Goal: Task Accomplishment & Management: Manage account settings

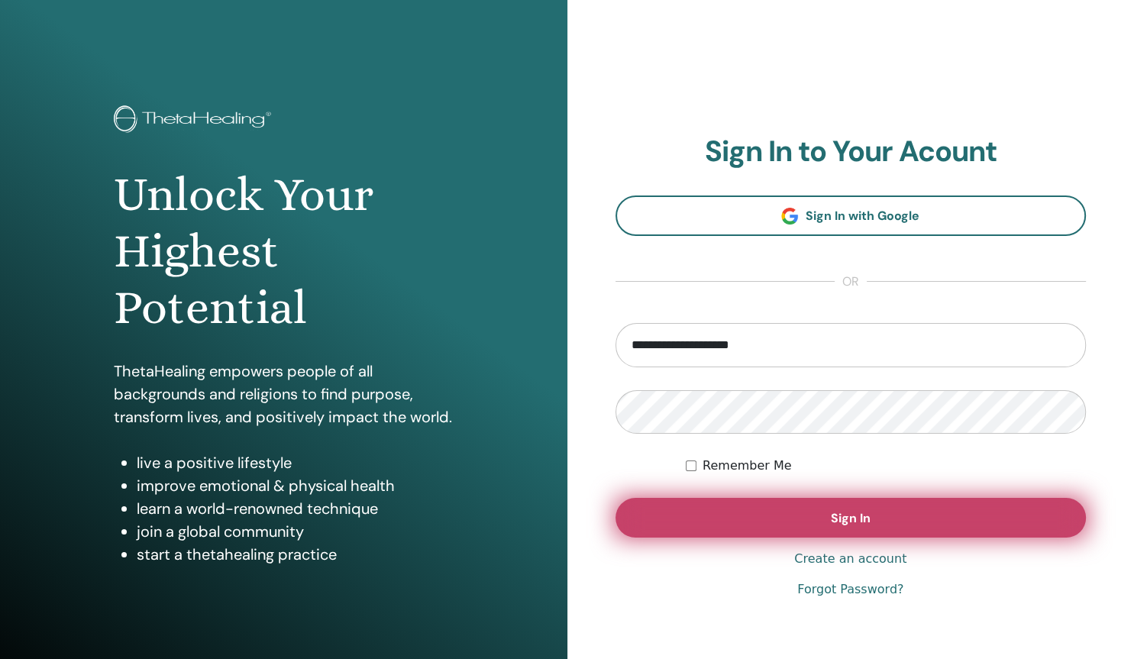
type input "**********"
click at [762, 511] on button "Sign In" at bounding box center [850, 518] width 471 height 40
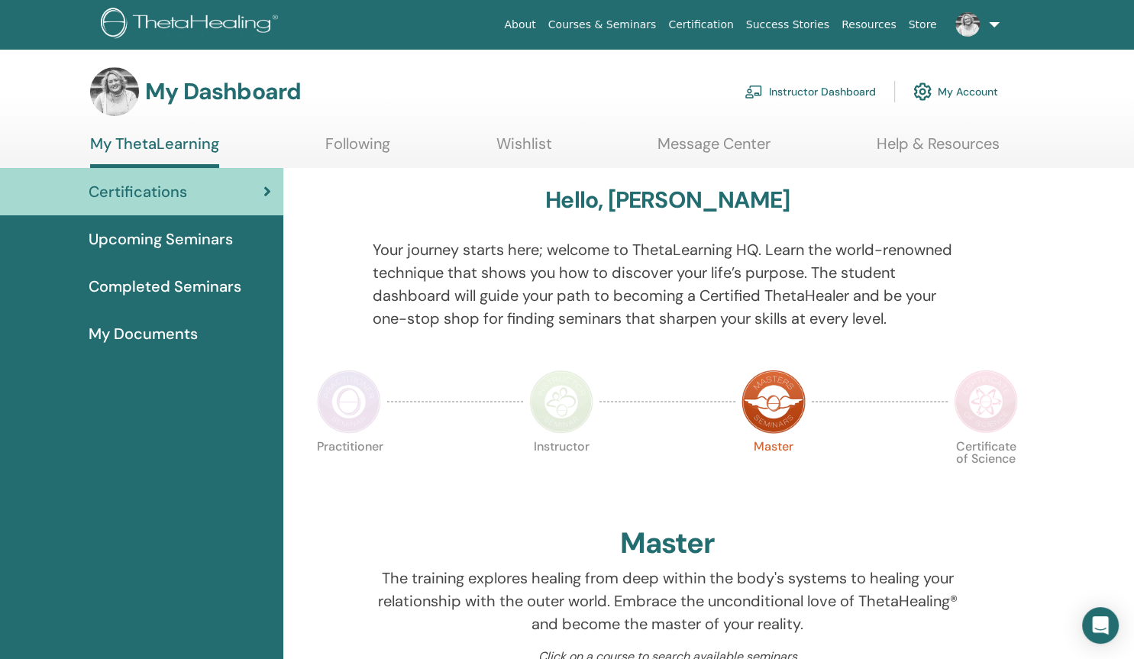
click at [799, 89] on link "Instructor Dashboard" at bounding box center [809, 92] width 131 height 34
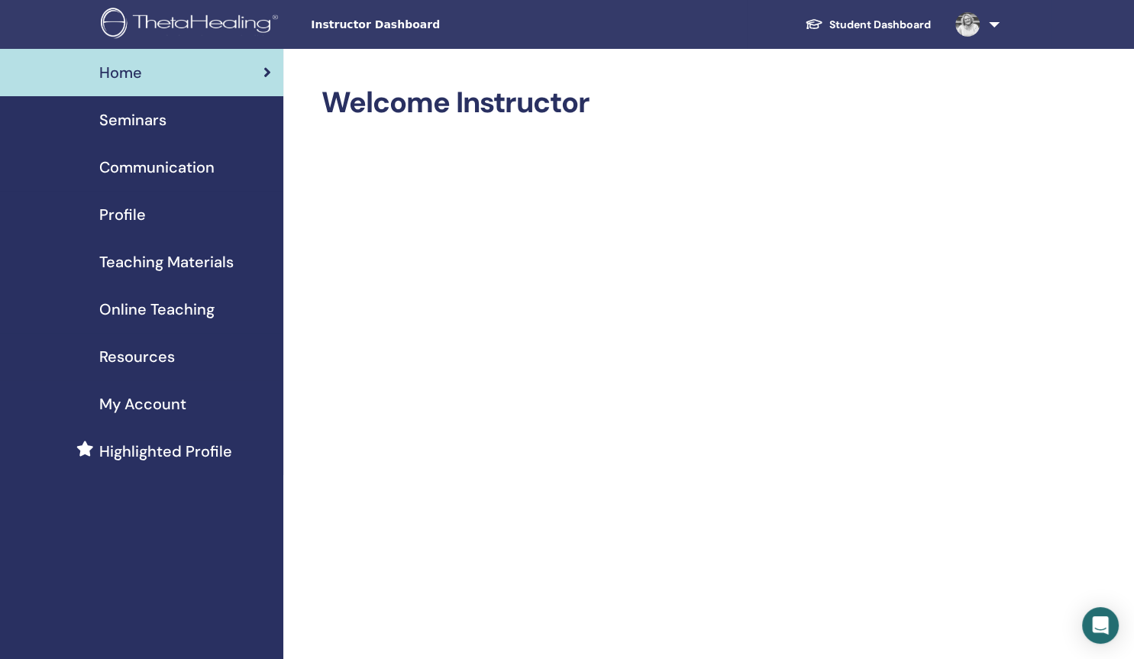
click at [153, 311] on span "Online Teaching" at bounding box center [156, 309] width 115 height 23
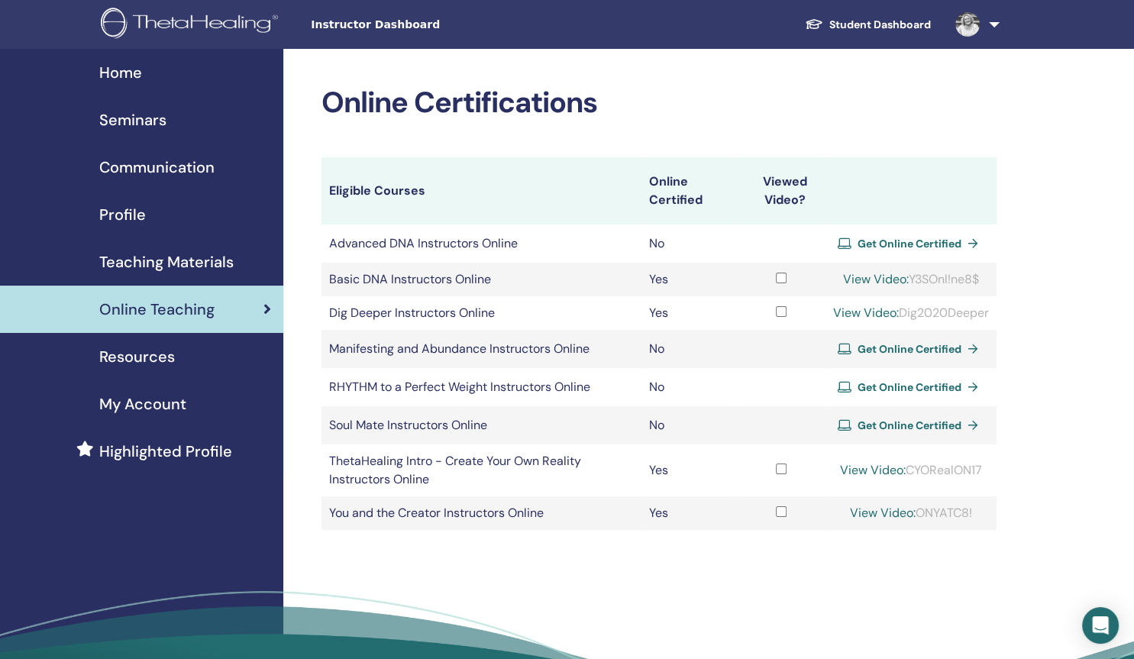
click at [214, 261] on span "Teaching Materials" at bounding box center [166, 261] width 134 height 23
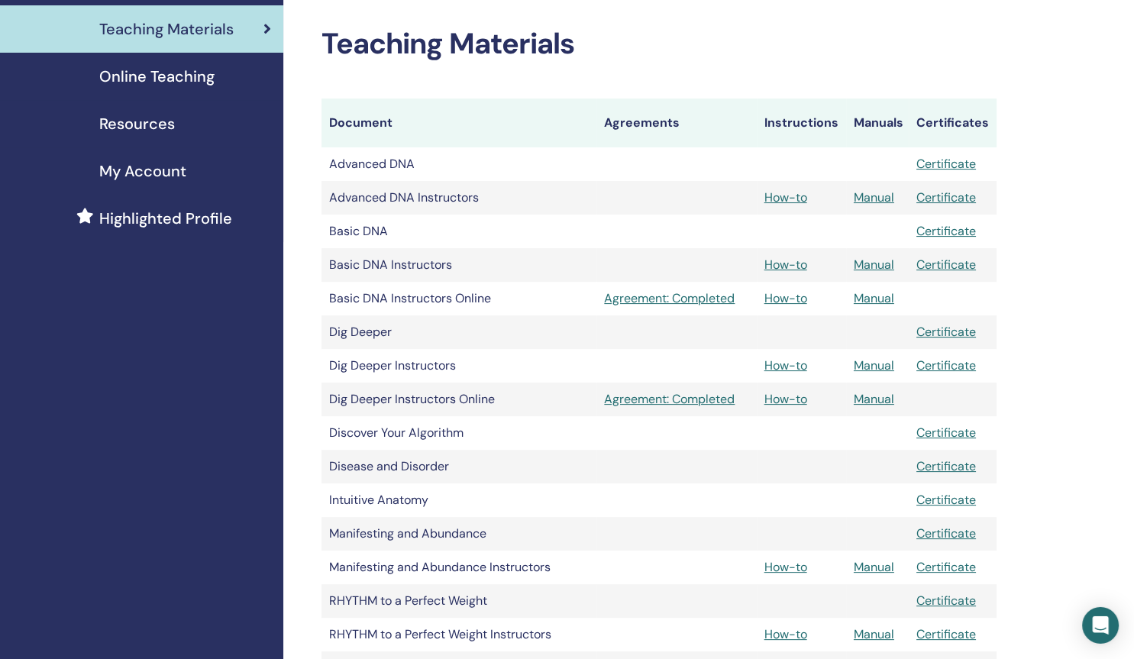
scroll to position [226, 0]
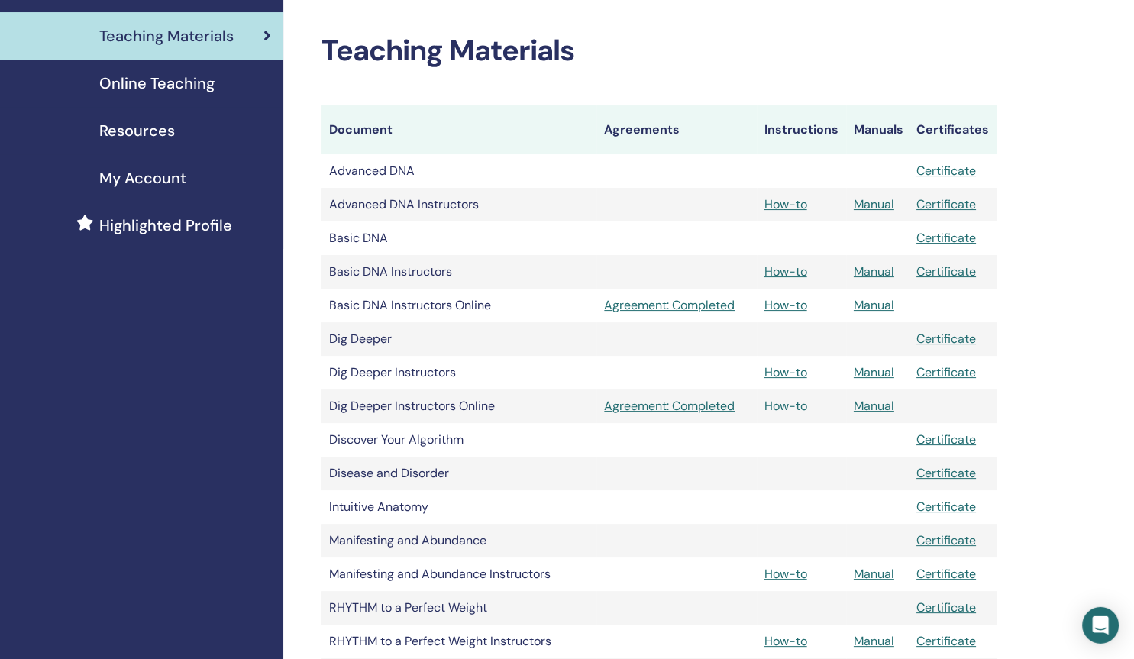
click at [783, 407] on link "How-to" at bounding box center [785, 406] width 43 height 16
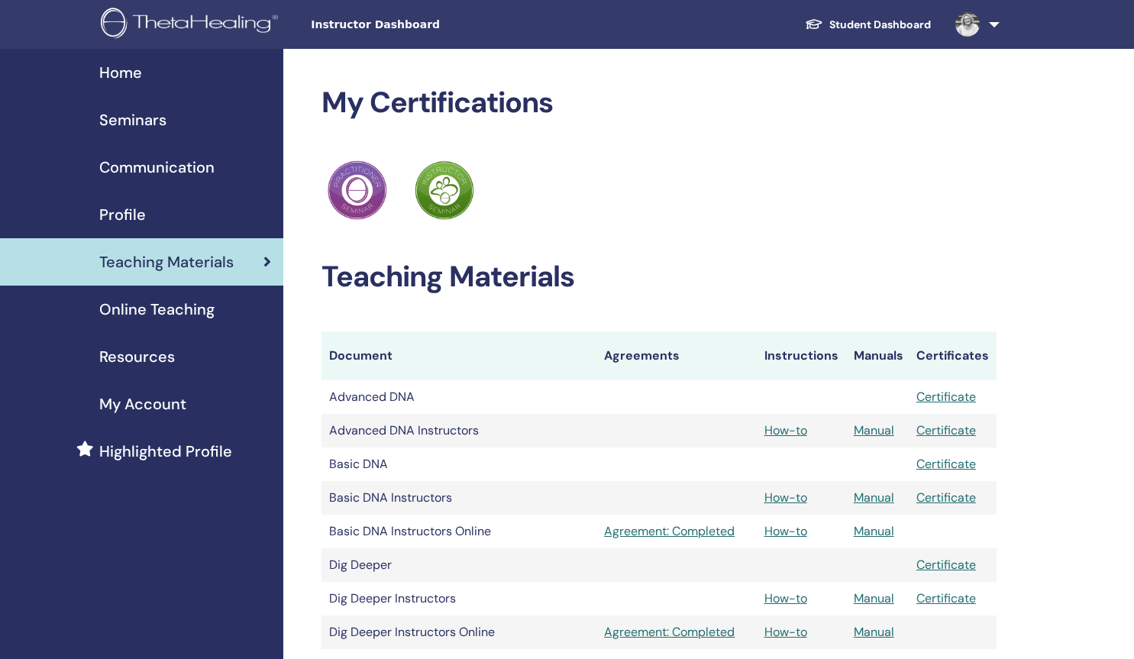
scroll to position [227, 0]
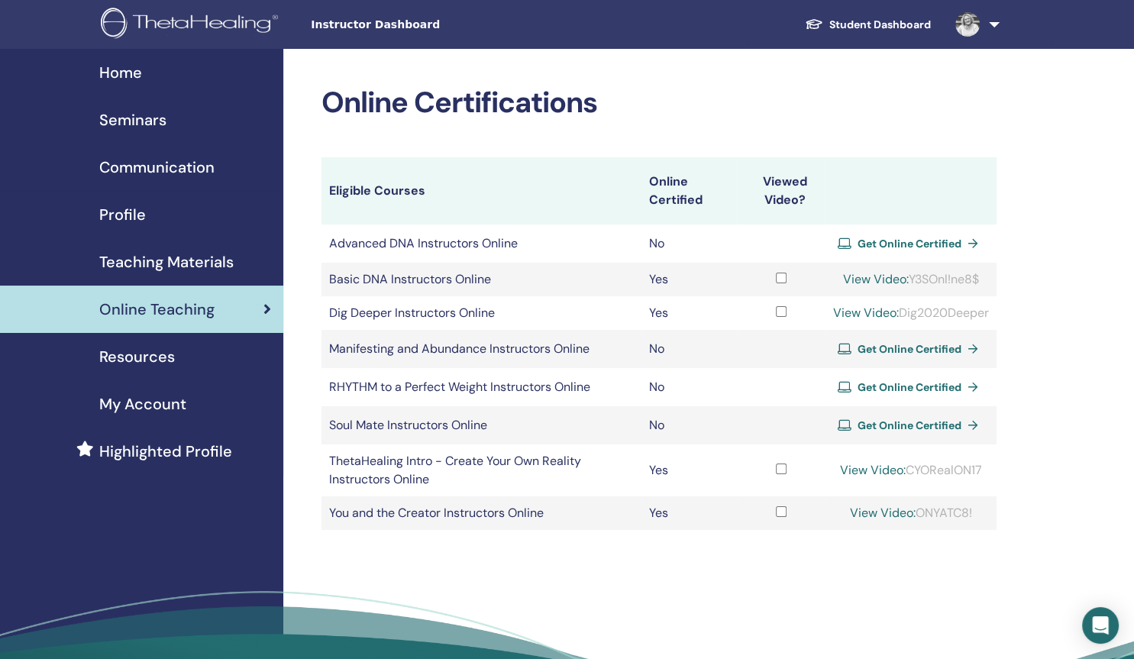
click at [140, 124] on span "Seminars" at bounding box center [132, 119] width 67 height 23
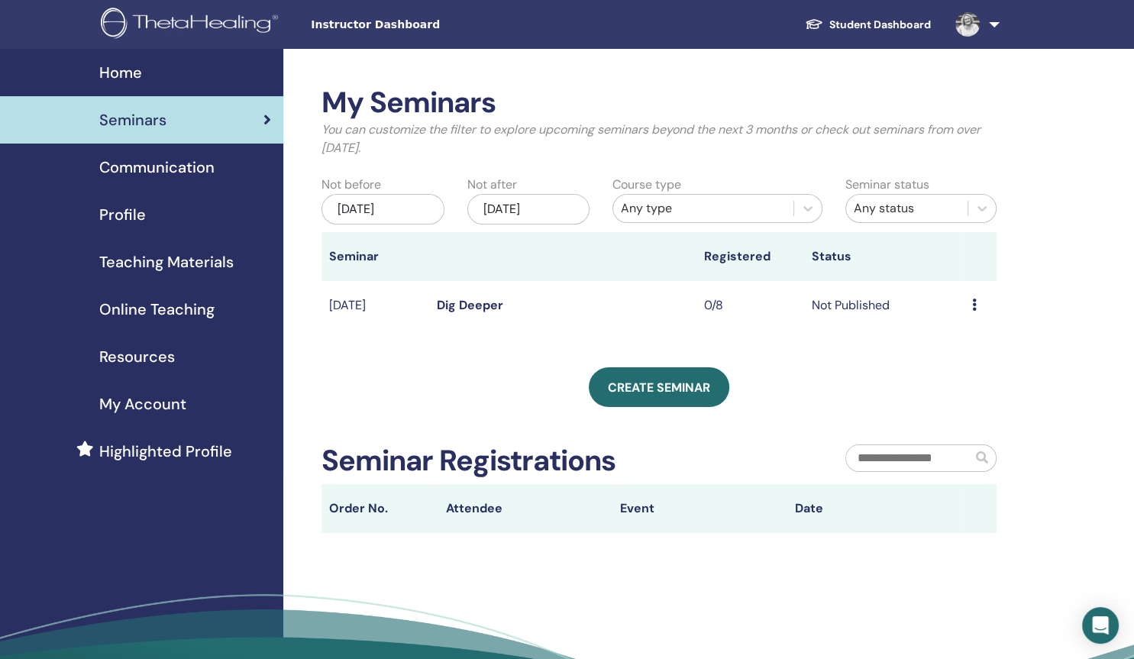
click at [973, 305] on icon at bounding box center [974, 304] width 5 height 12
click at [940, 342] on link "Edit" at bounding box center [946, 341] width 22 height 16
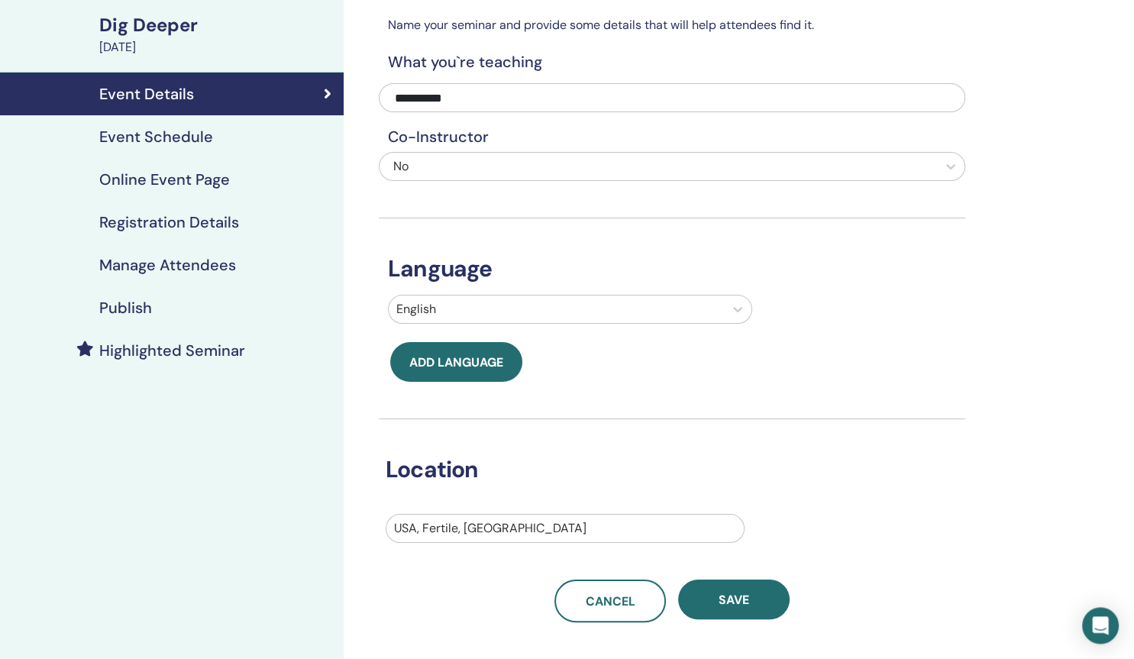
scroll to position [105, 0]
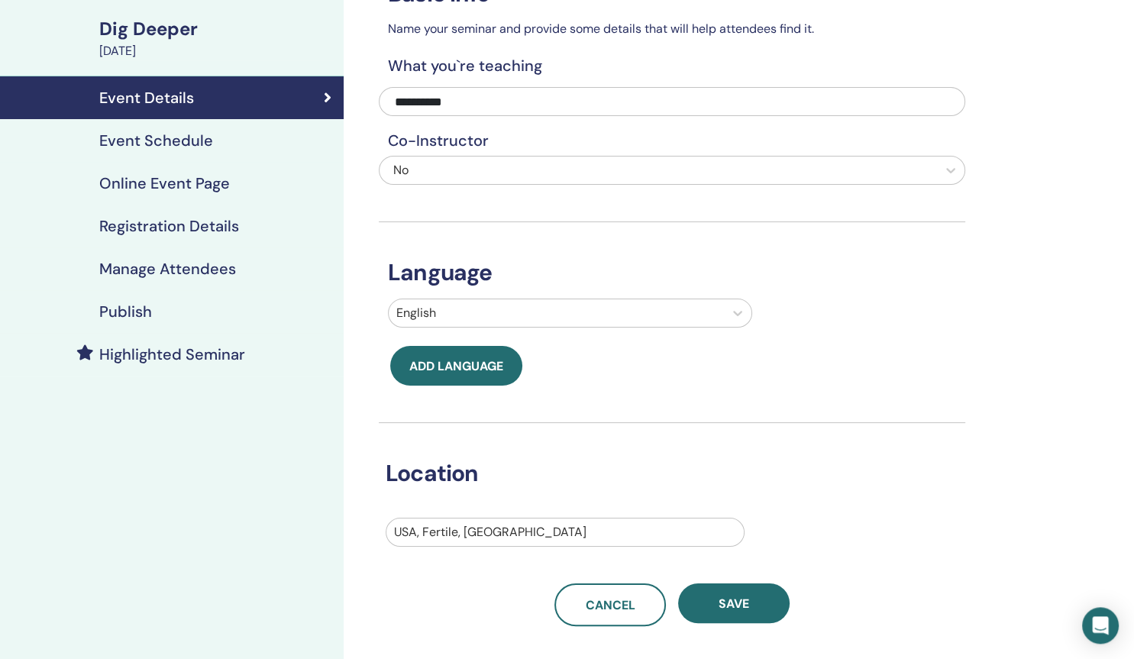
click at [188, 142] on h4 "Event Schedule" at bounding box center [156, 140] width 114 height 18
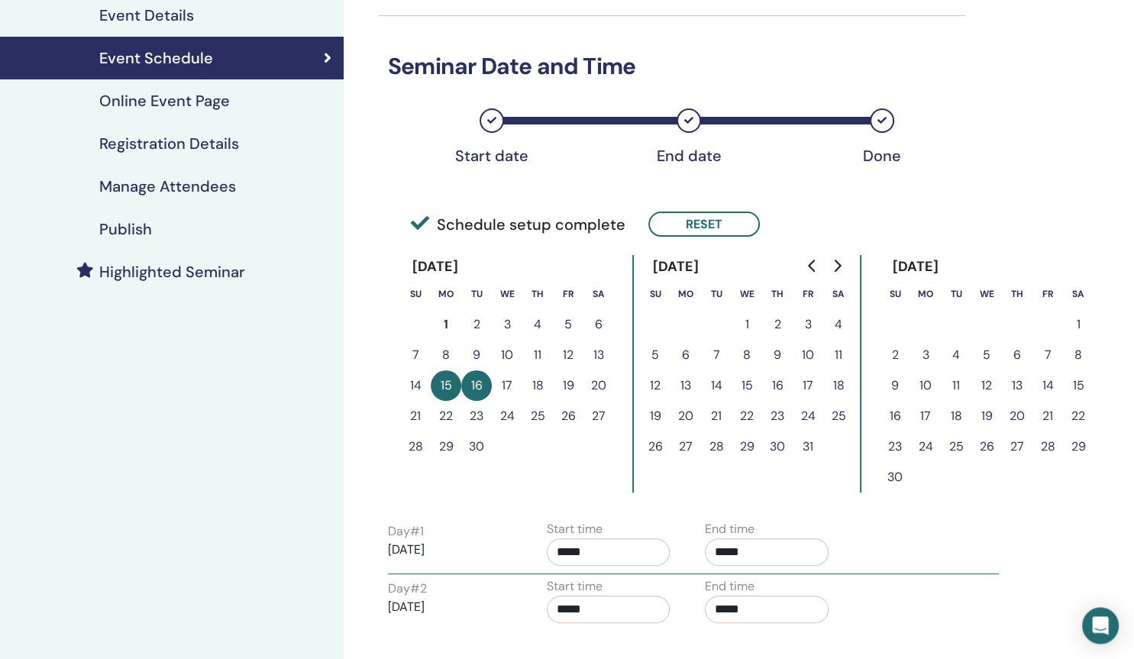
scroll to position [173, 0]
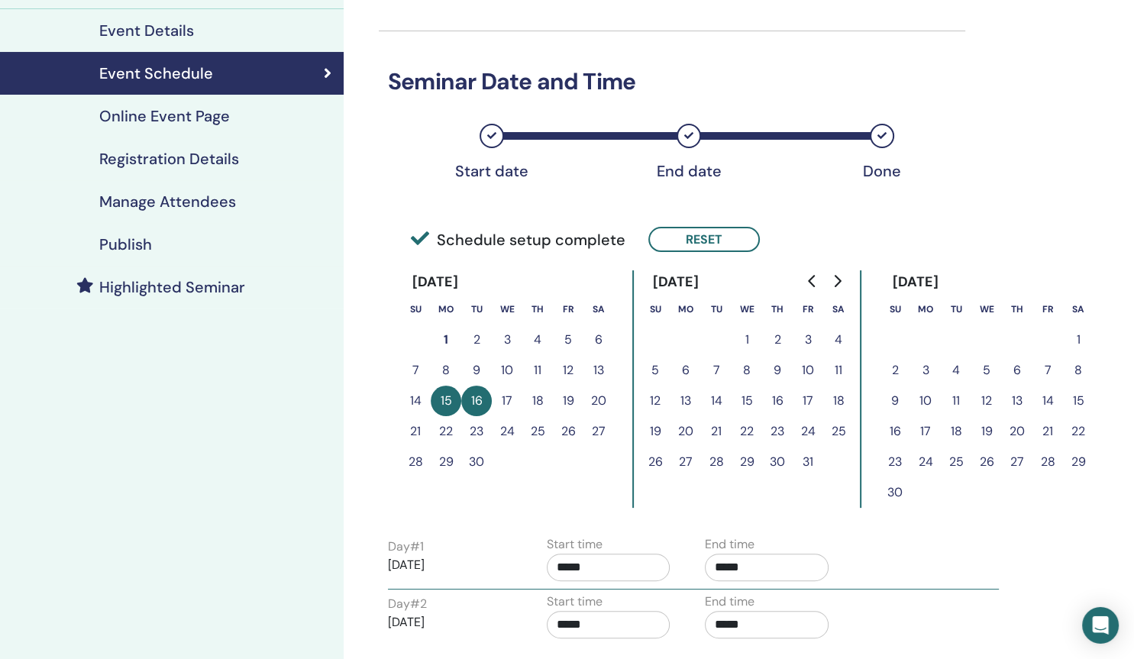
click at [196, 118] on h4 "Online Event Page" at bounding box center [164, 116] width 131 height 18
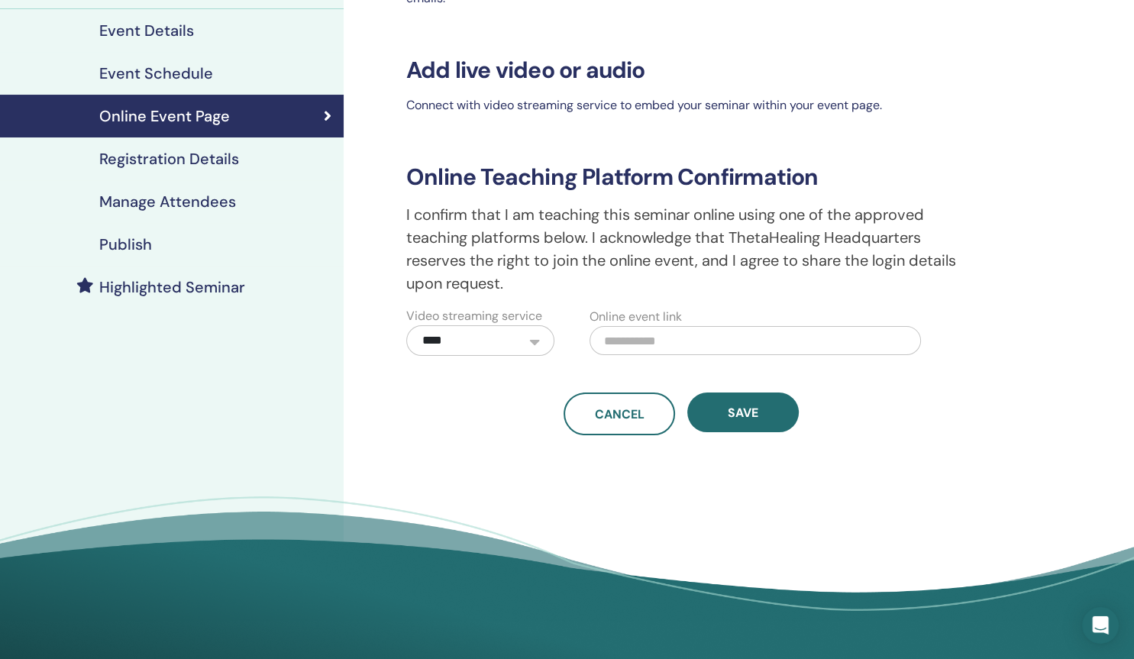
click at [628, 340] on input "text" at bounding box center [754, 340] width 331 height 29
paste input "**********"
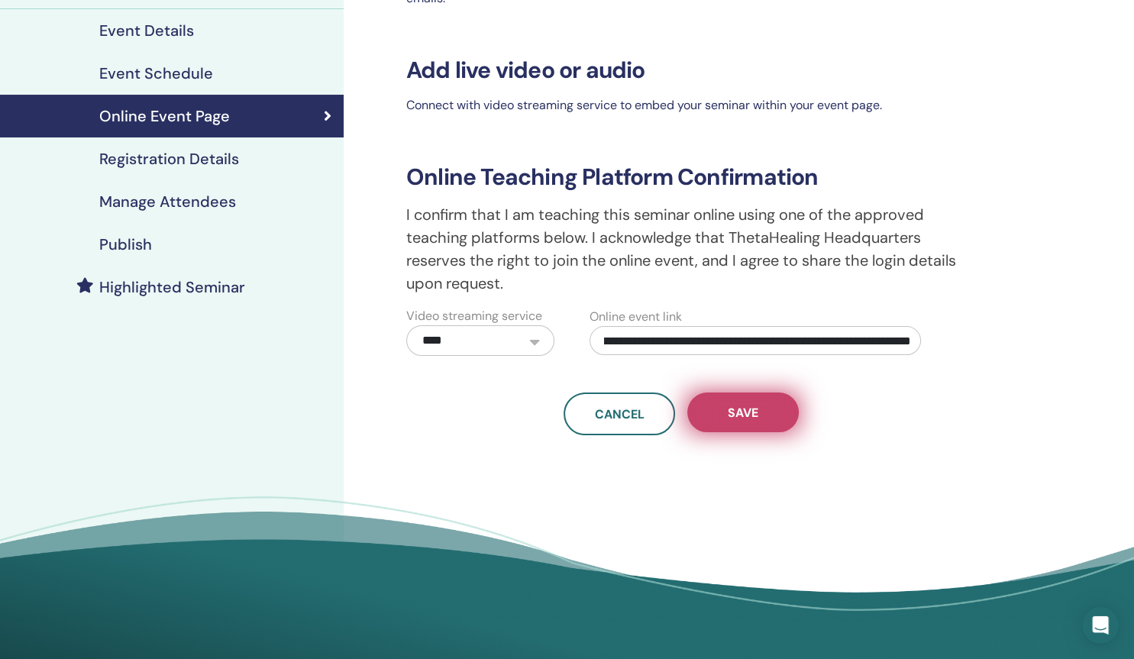
type input "**********"
click at [736, 411] on span "Save" at bounding box center [743, 413] width 31 height 16
click at [752, 413] on span "Save" at bounding box center [743, 413] width 31 height 16
click at [406, 325] on select "**********" at bounding box center [480, 340] width 148 height 31
click option "****" at bounding box center [0, 0] width 0 height 0
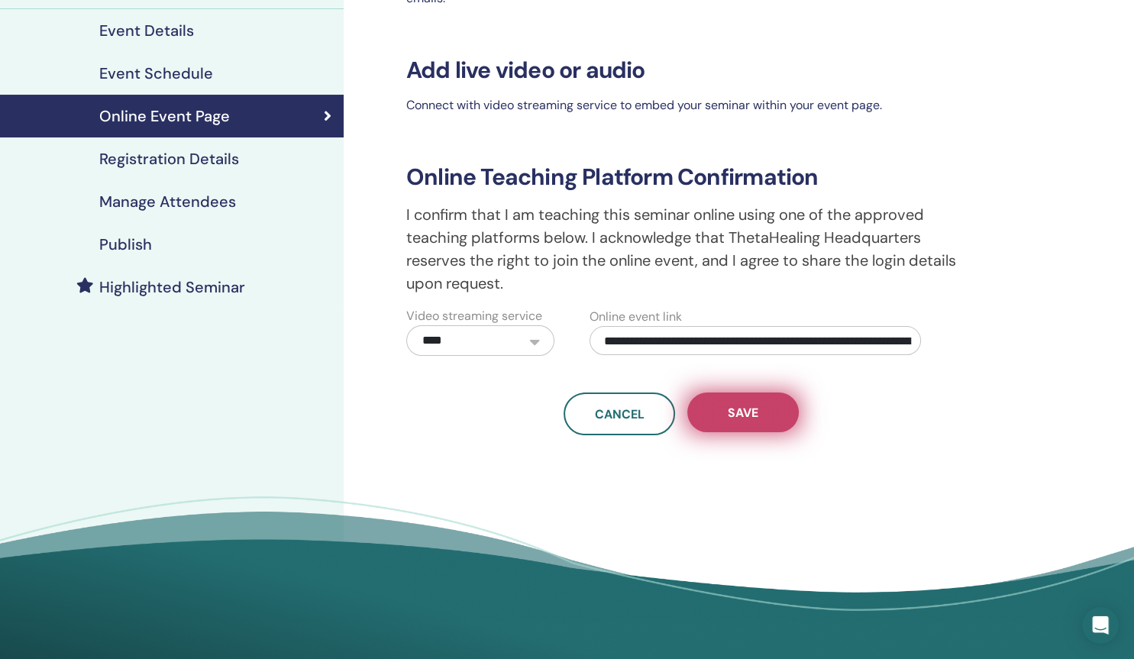
click at [721, 415] on button "Save" at bounding box center [742, 412] width 111 height 40
click at [202, 160] on h4 "Registration Details" at bounding box center [169, 159] width 140 height 18
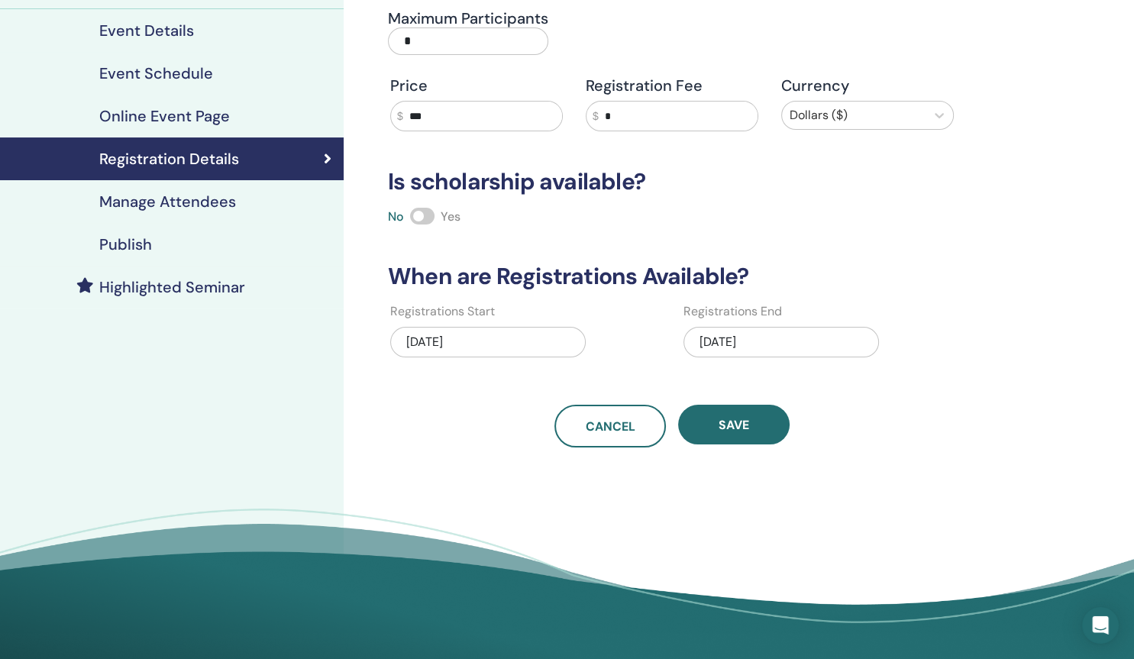
click at [418, 47] on input "*" at bounding box center [468, 40] width 160 height 27
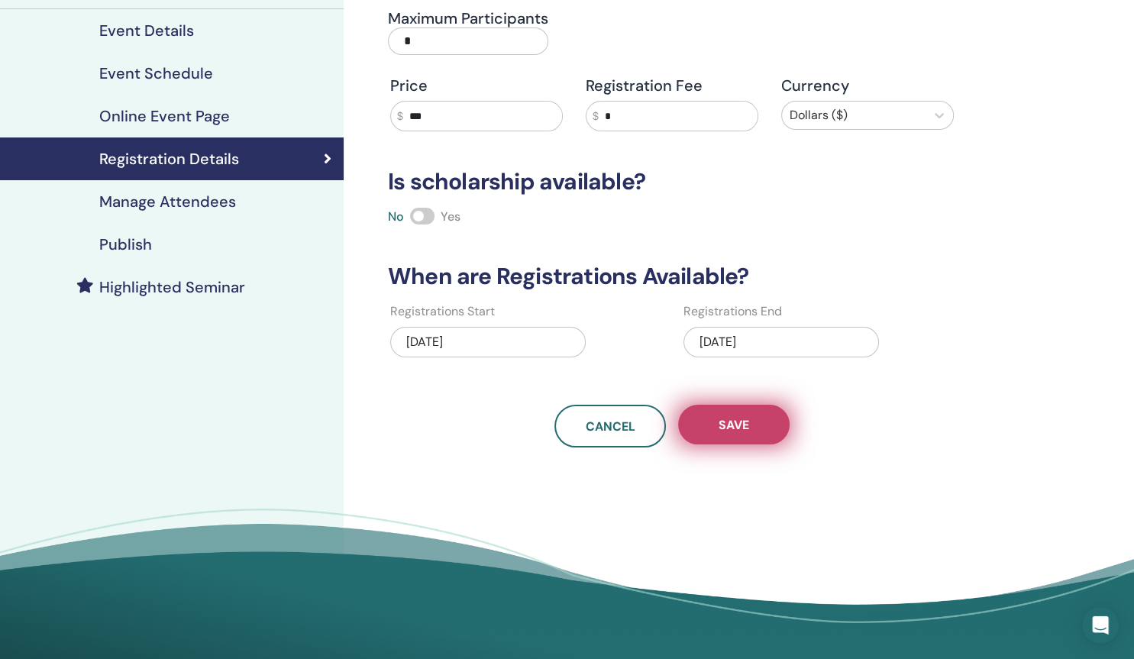
type input "*"
click at [743, 424] on span "Save" at bounding box center [733, 425] width 31 height 16
click at [744, 430] on span "Save" at bounding box center [733, 425] width 31 height 16
click at [730, 429] on span "Save" at bounding box center [733, 425] width 31 height 16
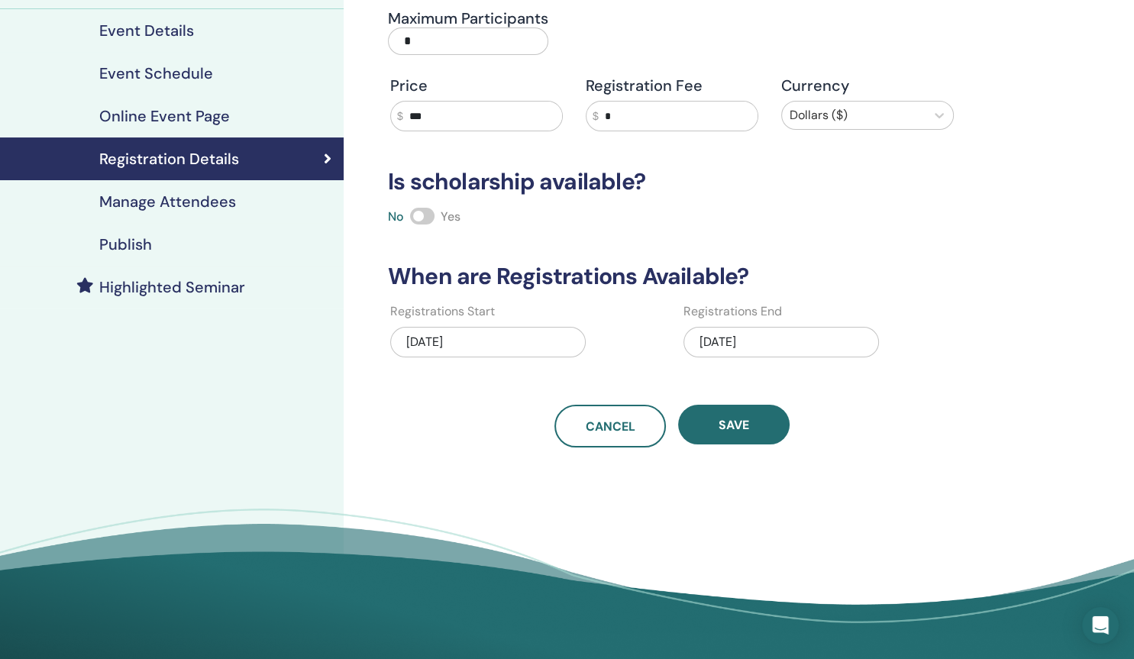
click at [136, 247] on h4 "Publish" at bounding box center [125, 244] width 53 height 18
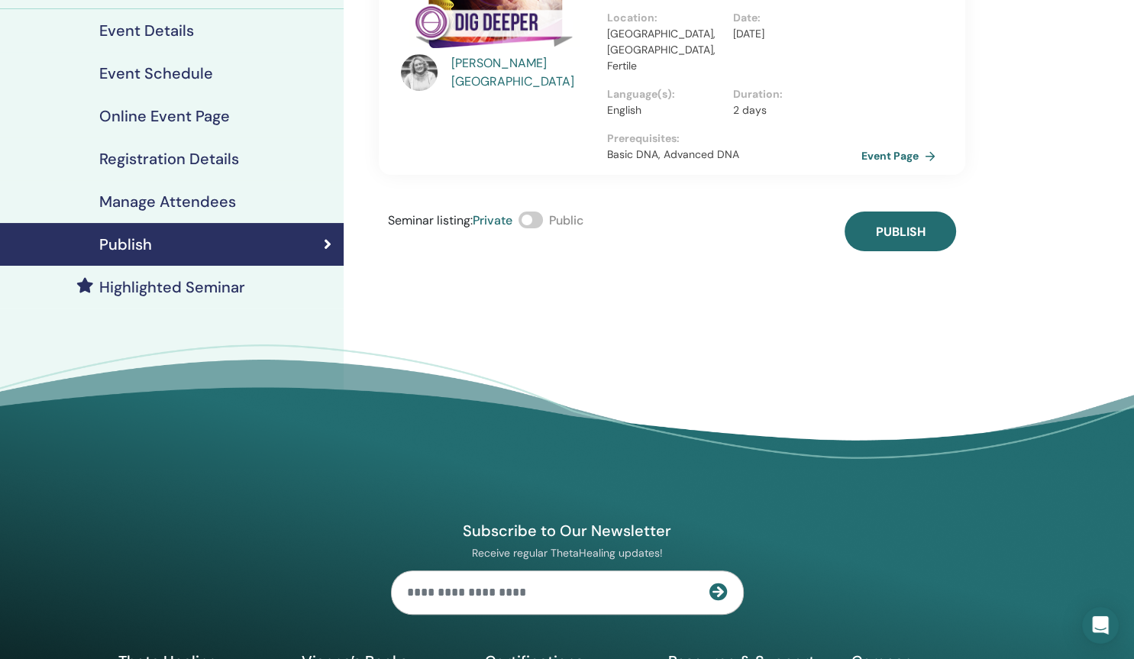
click at [902, 144] on link "Event Page" at bounding box center [901, 155] width 80 height 23
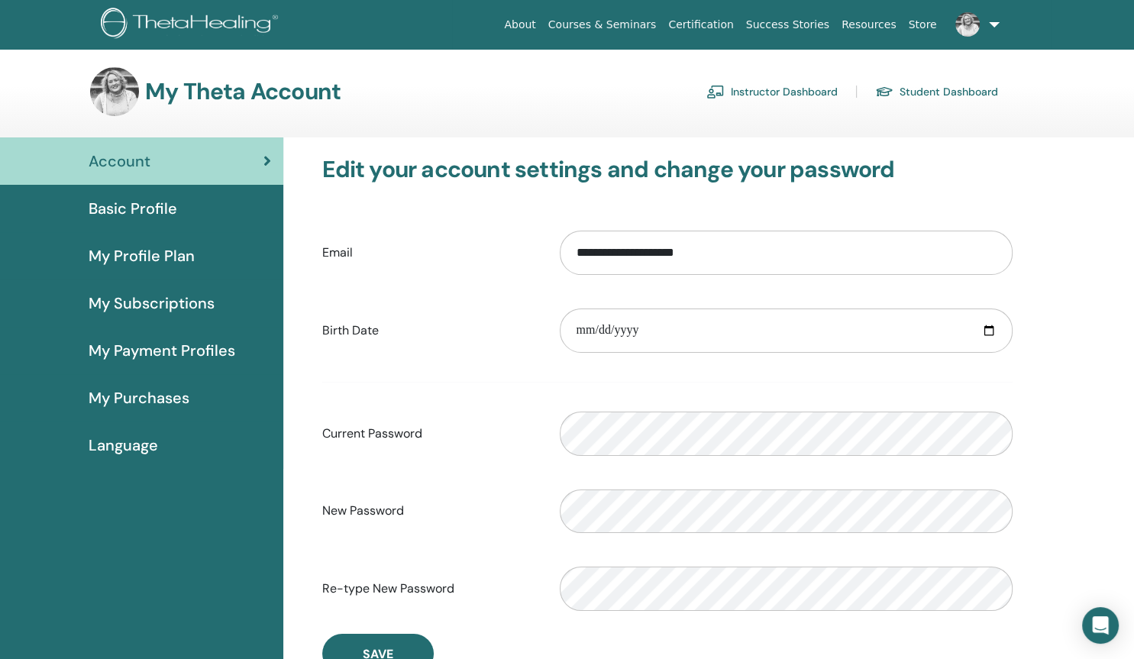
click at [177, 254] on span "My Profile Plan" at bounding box center [142, 255] width 106 height 23
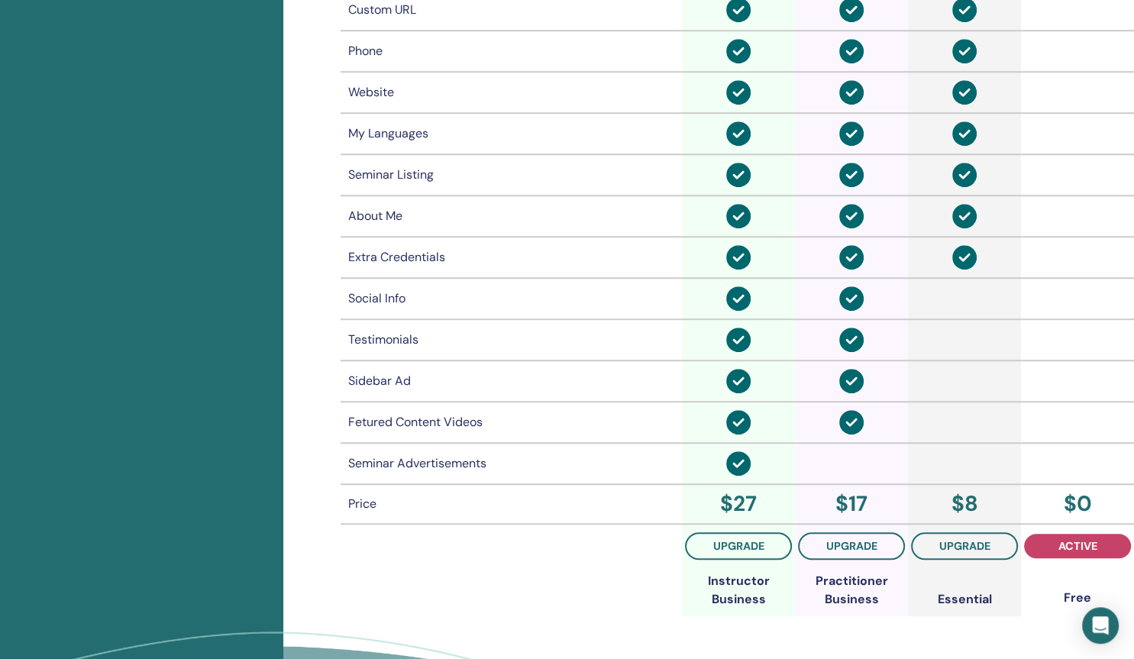
scroll to position [1044, 0]
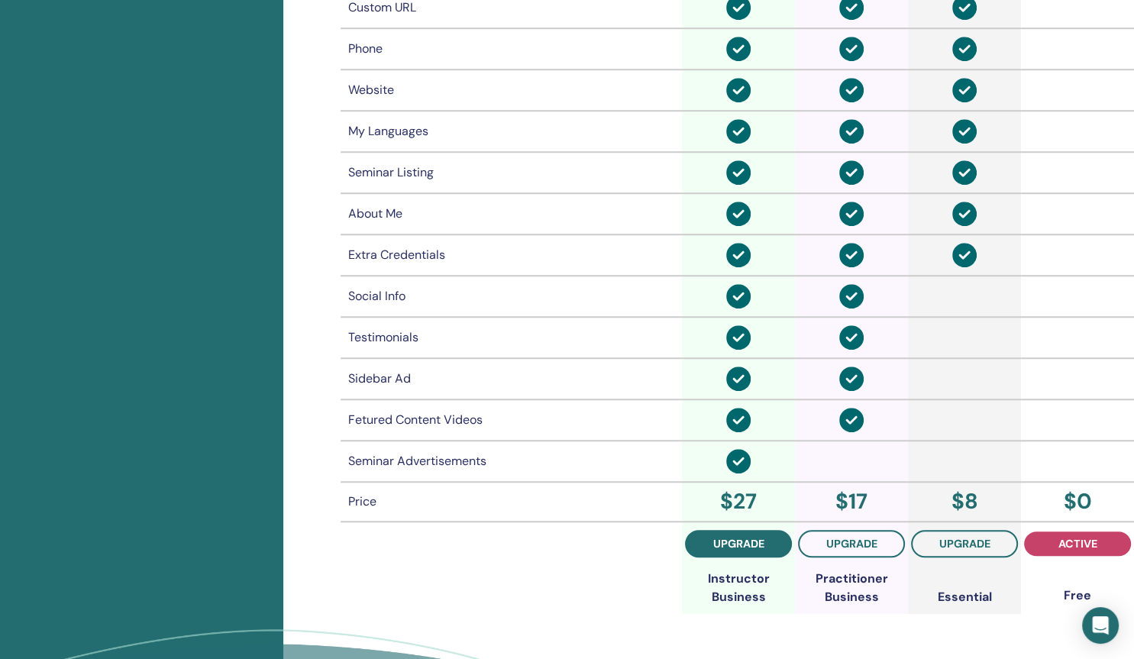
click at [747, 543] on span "upgrade" at bounding box center [738, 543] width 51 height 12
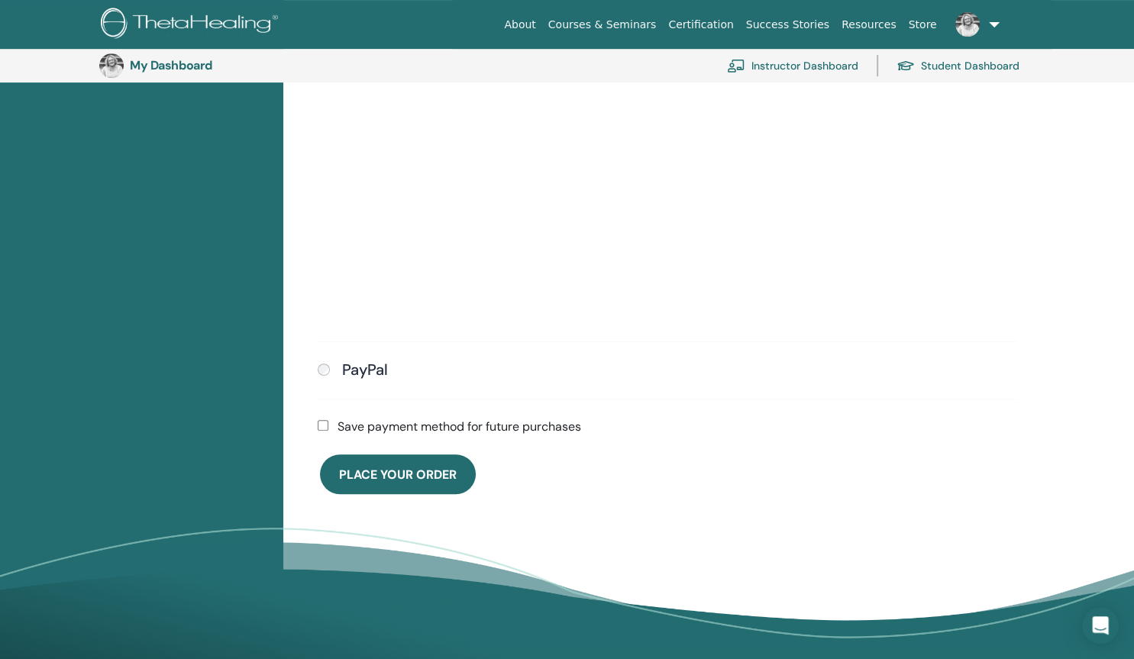
scroll to position [479, 0]
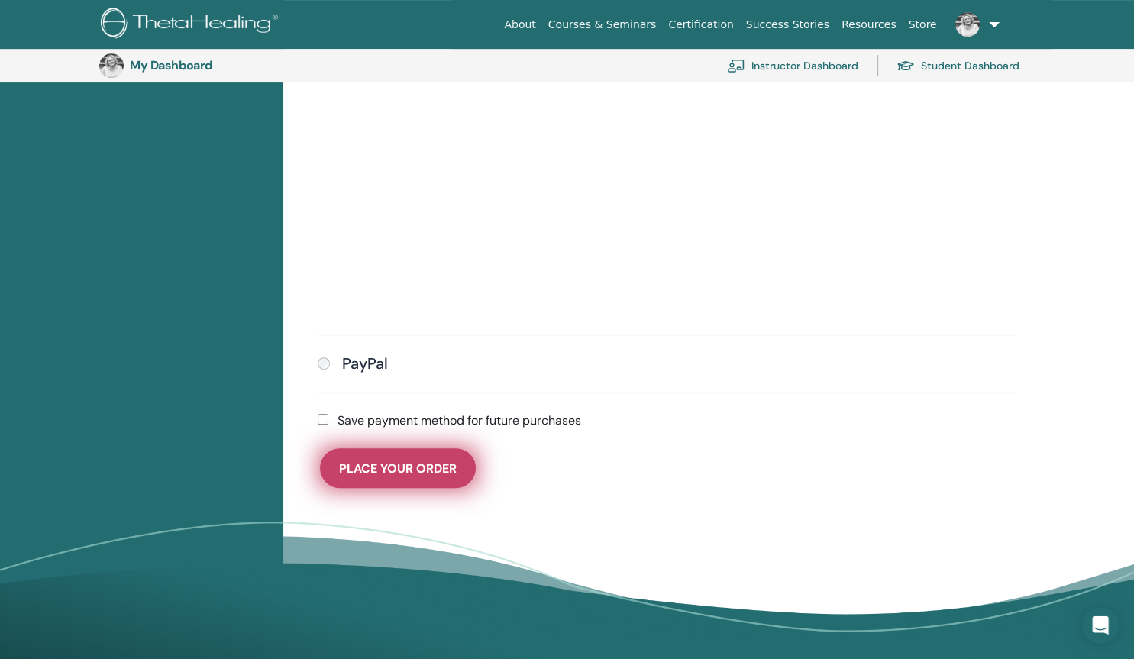
click at [375, 461] on span "Place Your Order" at bounding box center [398, 468] width 118 height 16
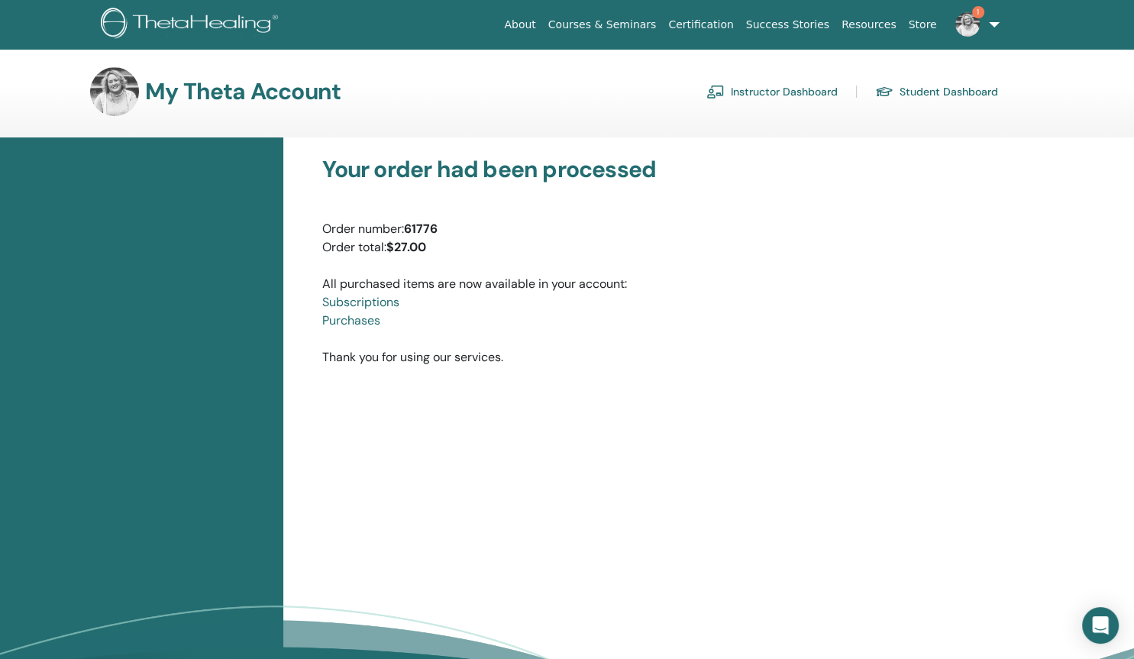
click at [758, 93] on link "Instructor Dashboard" at bounding box center [771, 91] width 131 height 24
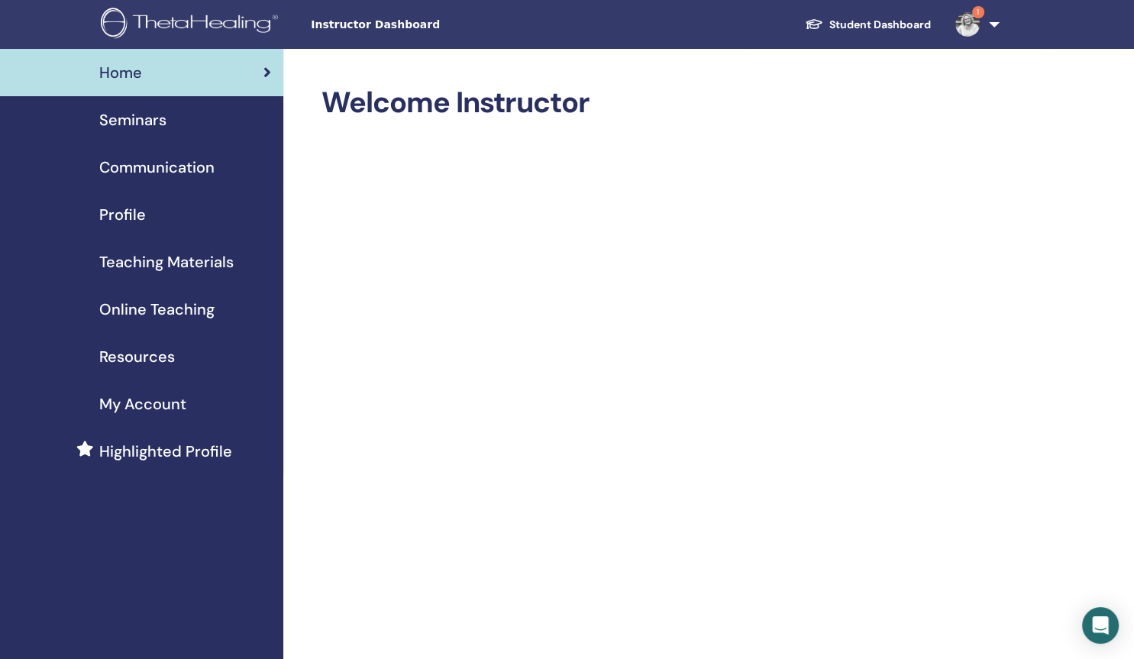
click at [148, 126] on span "Seminars" at bounding box center [132, 119] width 67 height 23
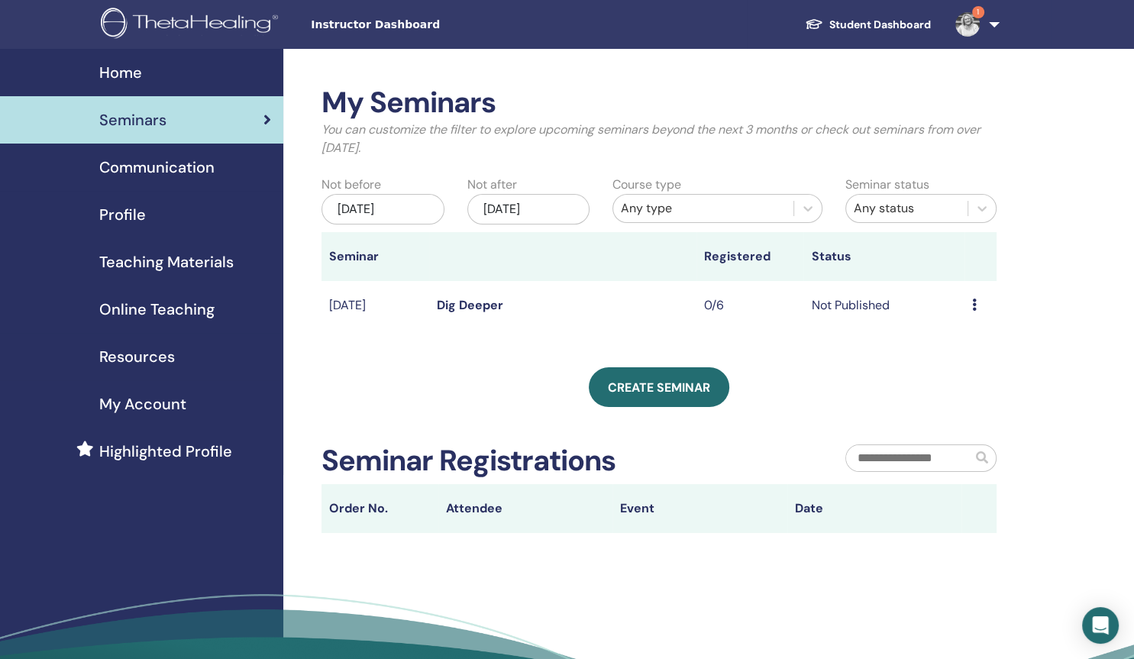
click at [976, 303] on div "Preview Edit Attendees Cancel" at bounding box center [980, 305] width 17 height 18
click at [966, 321] on link "Preview" at bounding box center [961, 315] width 44 height 16
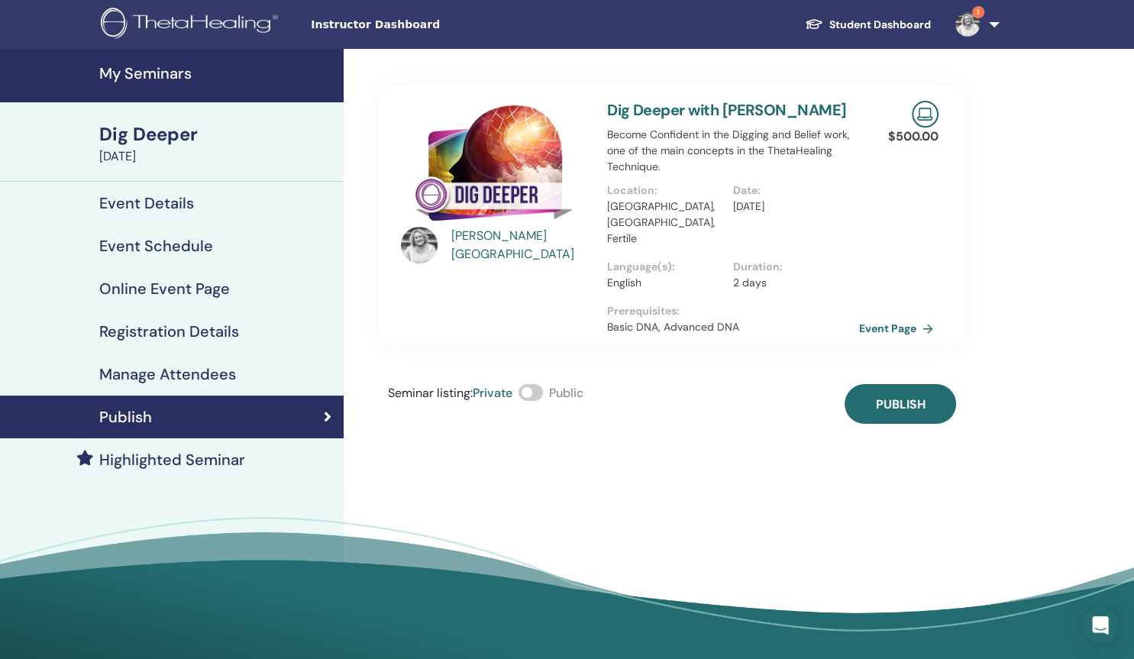
click at [532, 384] on span at bounding box center [530, 392] width 24 height 17
click at [916, 317] on link "Event Page" at bounding box center [901, 328] width 80 height 23
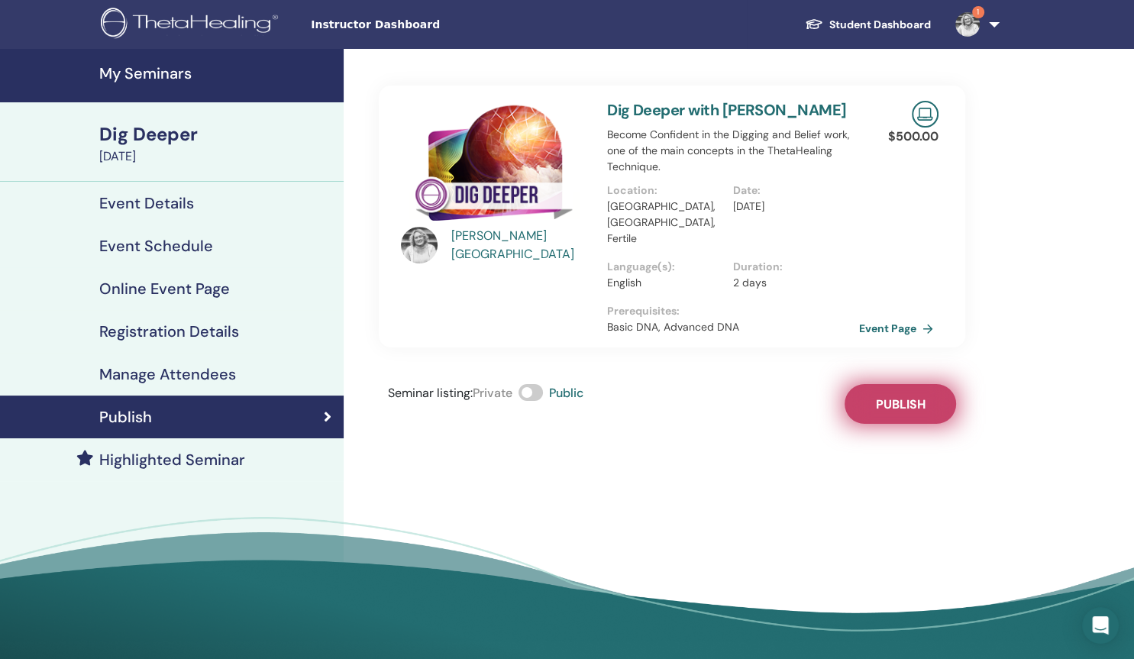
click at [913, 396] on span "Publish" at bounding box center [901, 404] width 50 height 16
click at [869, 317] on link "Event Page" at bounding box center [901, 328] width 80 height 23
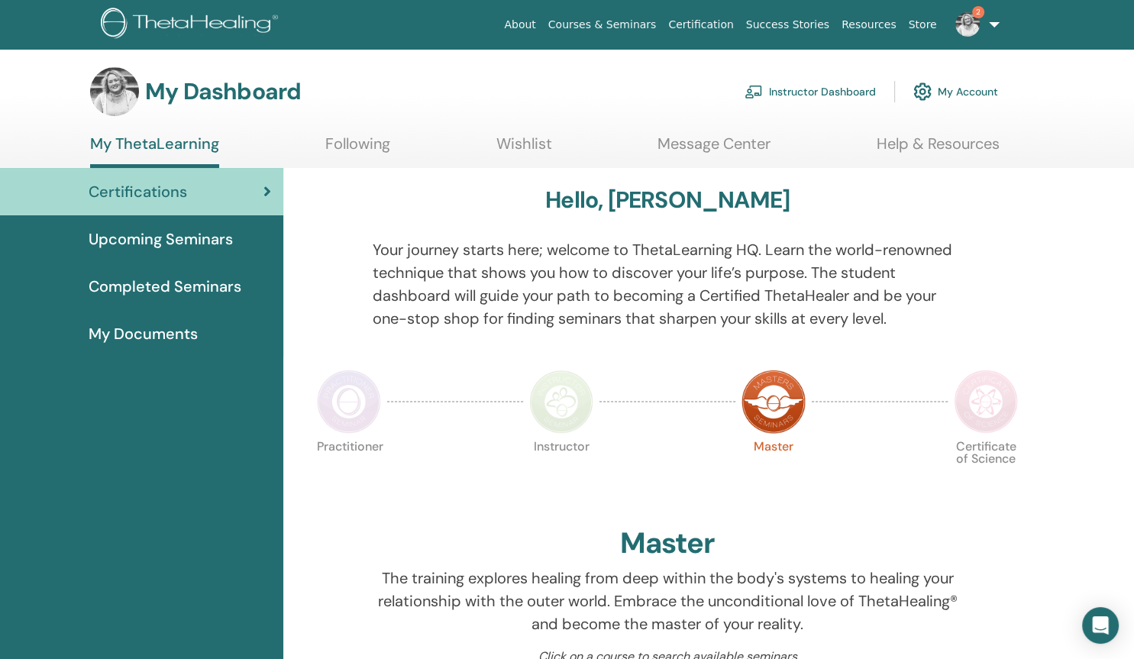
click at [812, 92] on link "Instructor Dashboard" at bounding box center [809, 92] width 131 height 34
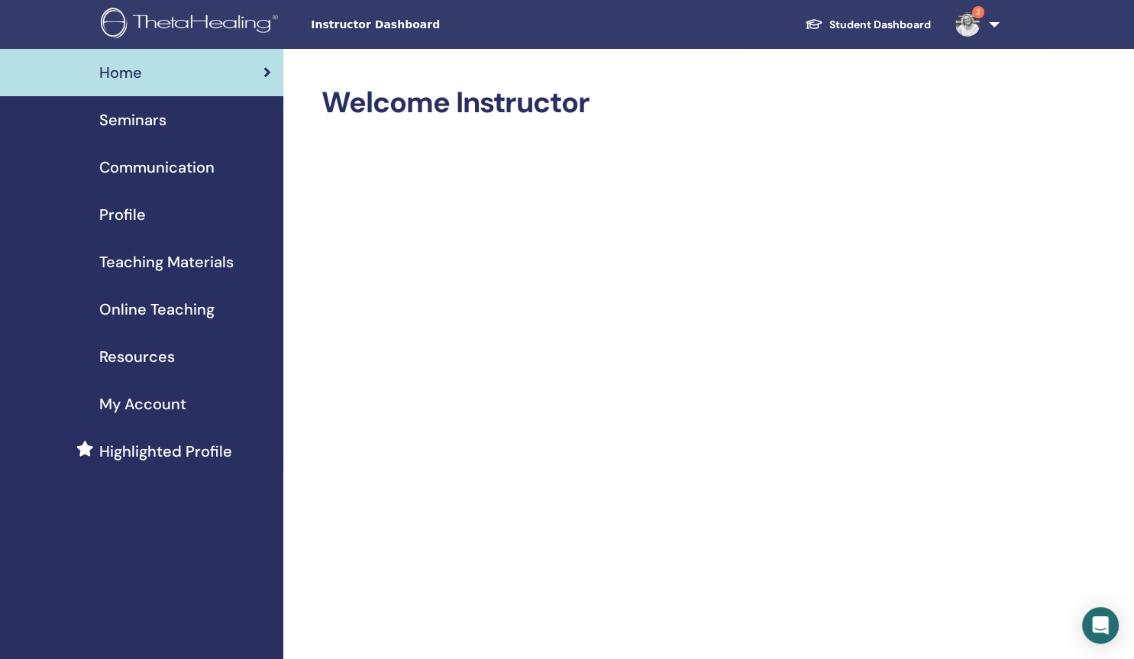
click at [145, 121] on span "Seminars" at bounding box center [132, 119] width 67 height 23
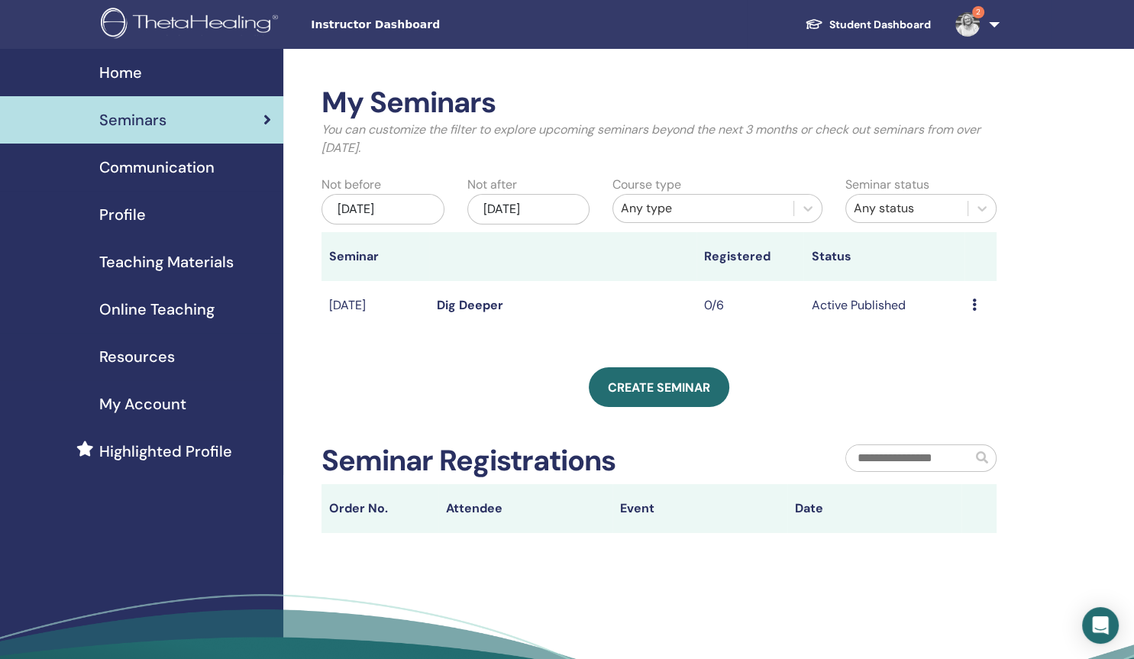
click at [970, 305] on td "Preview Edit Attendees Cancel" at bounding box center [980, 306] width 32 height 50
click at [976, 305] on icon at bounding box center [974, 304] width 5 height 12
click at [838, 350] on div "My Seminars You can customize the filter to explore upcoming seminars beyond th…" at bounding box center [658, 309] width 675 height 447
click at [973, 307] on icon at bounding box center [974, 304] width 5 height 12
click at [963, 320] on link "Preview" at bounding box center [957, 319] width 44 height 16
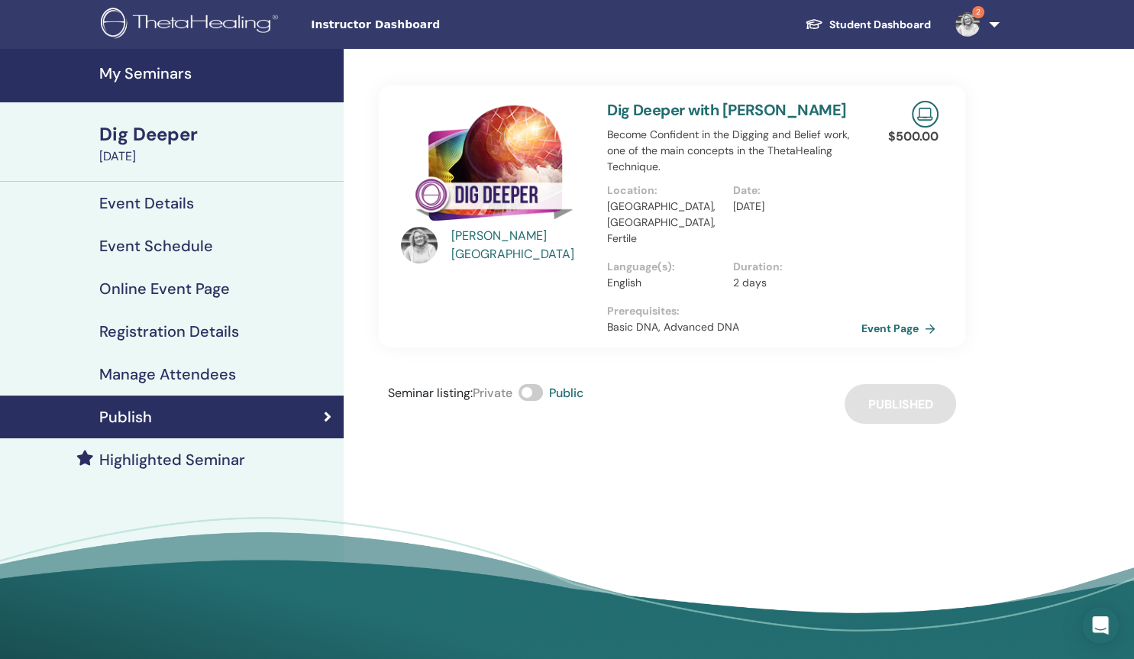
click at [897, 317] on link "Event Page" at bounding box center [901, 328] width 80 height 23
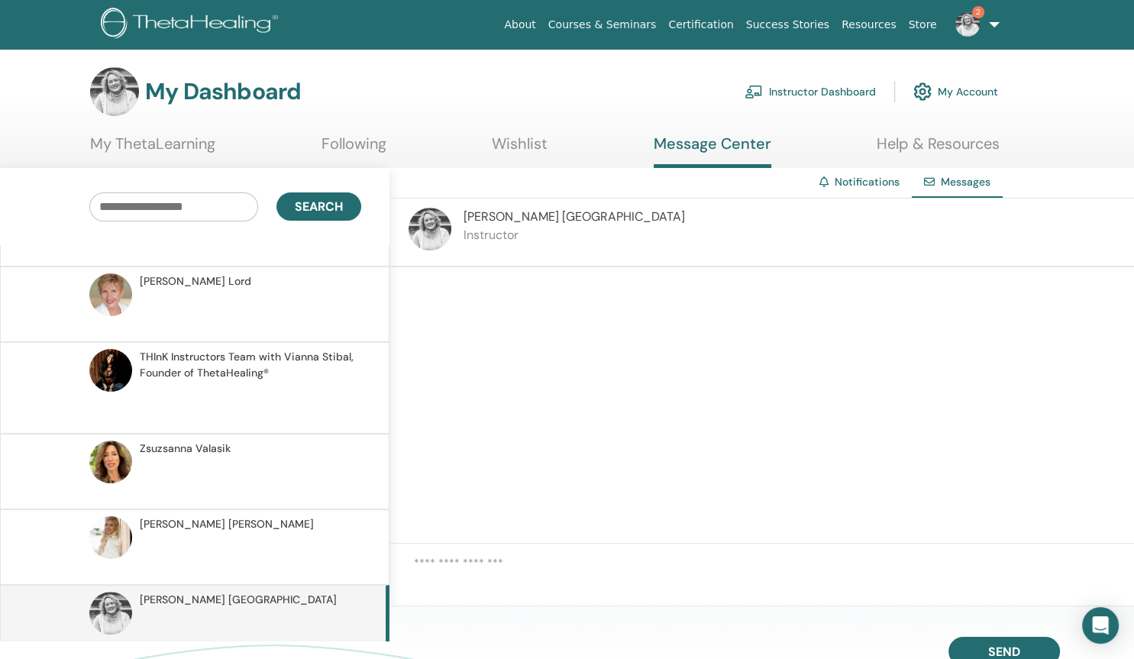
scroll to position [223, 0]
